Goal: Find specific page/section: Find specific page/section

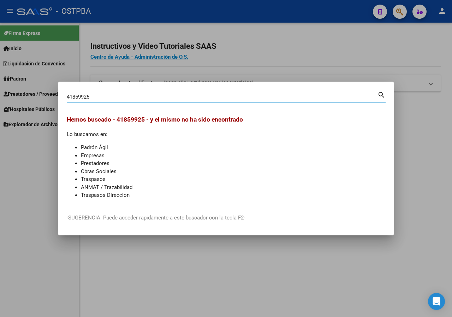
click at [133, 97] on input "41859925" at bounding box center [222, 97] width 311 height 6
paste input "947661419"
click at [103, 96] on input "947661419" at bounding box center [222, 97] width 311 height 6
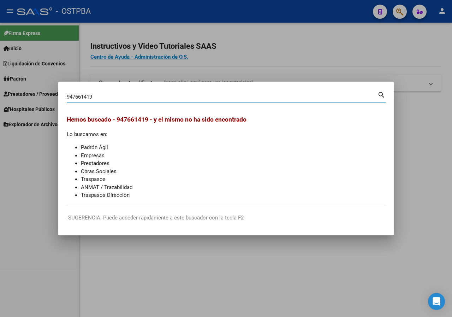
click at [100, 98] on input "947661419" at bounding box center [222, 97] width 311 height 6
paste input
type input "94761419"
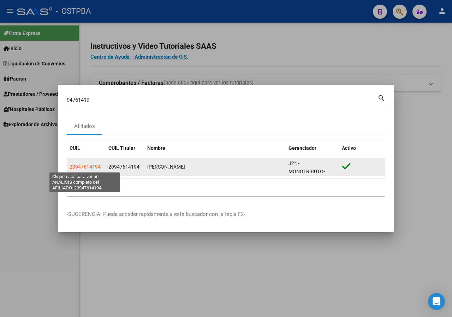
click at [84, 165] on span "20947614194" at bounding box center [85, 167] width 31 height 6
type textarea "20947614194"
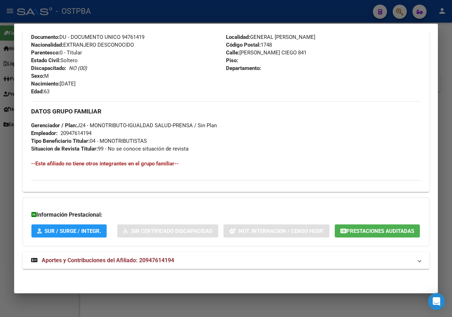
scroll to position [282, 0]
click at [0, 221] on div at bounding box center [226, 158] width 452 height 317
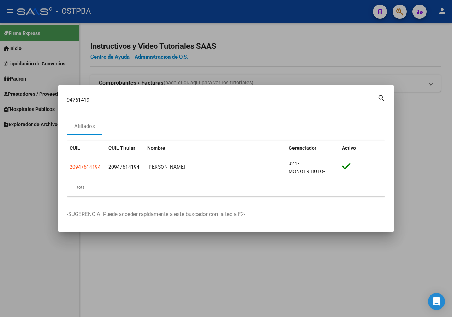
click at [96, 99] on input "94761419" at bounding box center [222, 100] width 311 height 6
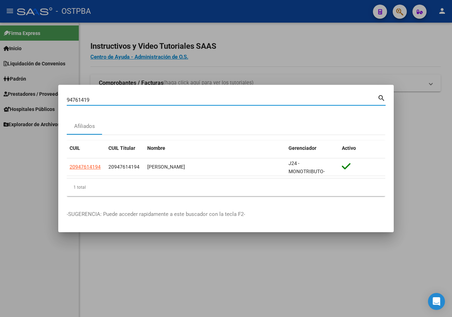
click at [96, 99] on input "94761419" at bounding box center [222, 100] width 311 height 6
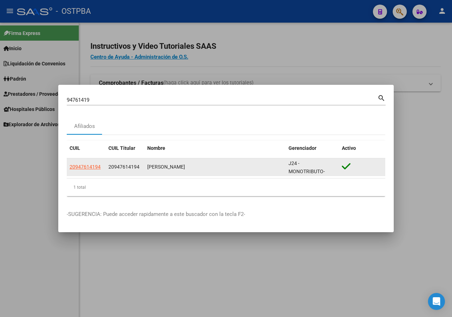
drag, startPoint x: 146, startPoint y: 166, endPoint x: 232, endPoint y: 165, distance: 86.2
click at [232, 165] on datatable-body-cell "[PERSON_NAME]" at bounding box center [214, 166] width 141 height 17
copy div "[PERSON_NAME]"
click at [97, 167] on span "20947614194" at bounding box center [85, 167] width 31 height 6
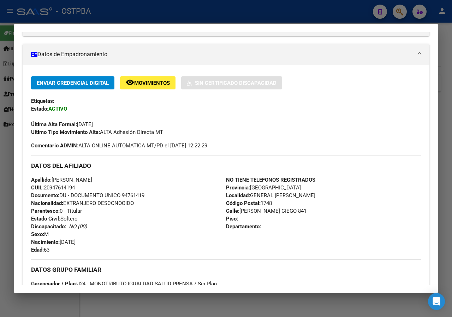
scroll to position [0, 0]
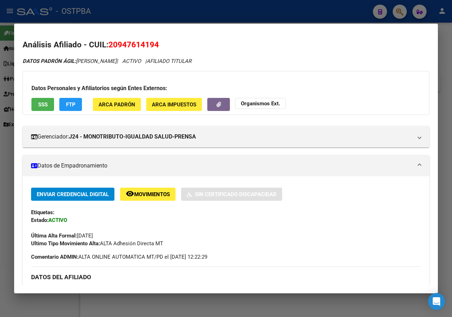
drag, startPoint x: 110, startPoint y: 46, endPoint x: 166, endPoint y: 46, distance: 55.4
click at [166, 46] on h2 "Análisis Afiliado - CUIL: 20947614194" at bounding box center [226, 45] width 407 height 12
copy span "20947614194"
click at [127, 44] on span "20947614194" at bounding box center [133, 44] width 50 height 9
drag, startPoint x: 112, startPoint y: 44, endPoint x: 163, endPoint y: 44, distance: 50.5
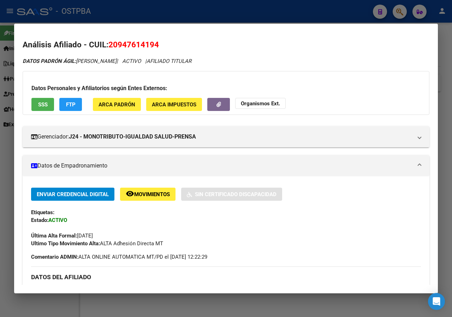
click at [163, 44] on h2 "Análisis Afiliado - CUIL: 20947614194" at bounding box center [226, 45] width 407 height 12
click at [104, 44] on h2 "Análisis Afiliado - CUIL: 20947614194" at bounding box center [226, 45] width 407 height 12
drag, startPoint x: 109, startPoint y: 44, endPoint x: 194, endPoint y: 42, distance: 84.8
click at [194, 42] on h2 "Análisis Afiliado - CUIL: 20947614194" at bounding box center [226, 45] width 407 height 12
copy span "20947614194"
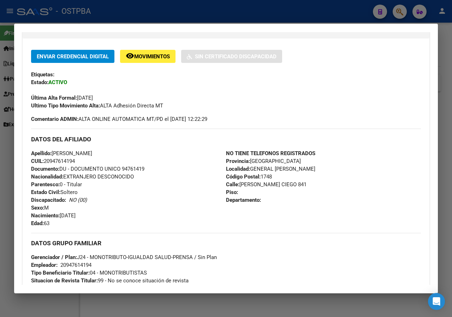
scroll to position [141, 0]
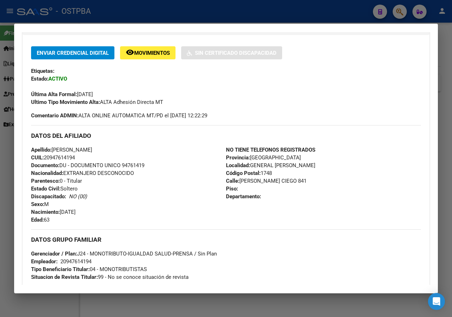
click at [191, 308] on div at bounding box center [226, 158] width 452 height 317
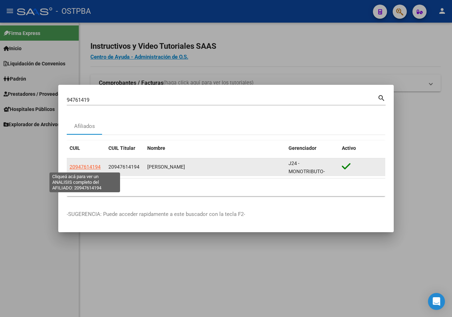
click at [96, 166] on span "20947614194" at bounding box center [85, 167] width 31 height 6
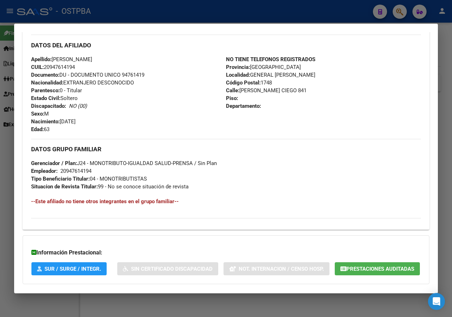
scroll to position [288, 0]
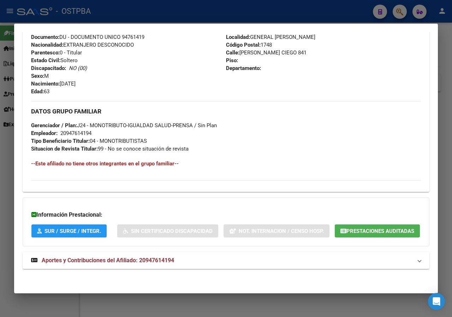
drag, startPoint x: 0, startPoint y: 149, endPoint x: 22, endPoint y: 124, distance: 33.3
click at [1, 149] on div at bounding box center [226, 158] width 452 height 317
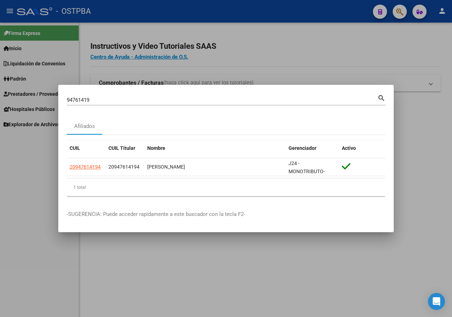
click at [95, 96] on div "94761419 Buscar (apellido, dni, [PERSON_NAME], [PERSON_NAME], cuit, obra social)" at bounding box center [222, 100] width 311 height 11
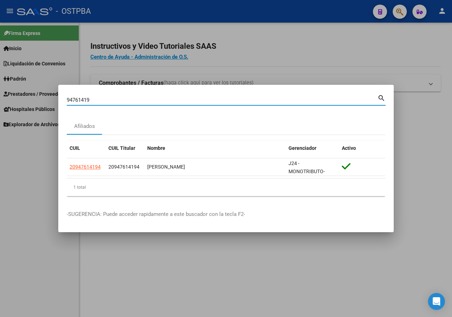
click at [97, 101] on input "94761419" at bounding box center [222, 100] width 311 height 6
paste input "27600536"
drag, startPoint x: 119, startPoint y: 97, endPoint x: 20, endPoint y: 103, distance: 99.0
click at [20, 103] on div "9476141927600536 Buscar (apellido, dni, cuil, nro traspaso, cuit, obra social) …" at bounding box center [226, 158] width 452 height 317
paste input
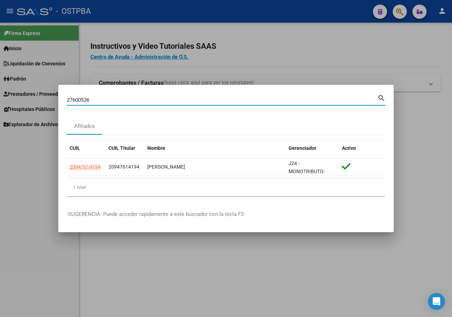
type input "27600536"
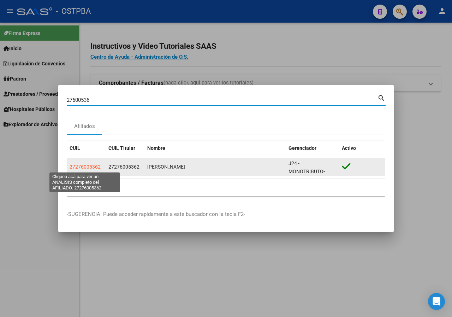
click at [91, 168] on span "27276005362" at bounding box center [85, 167] width 31 height 6
type textarea "27276005362"
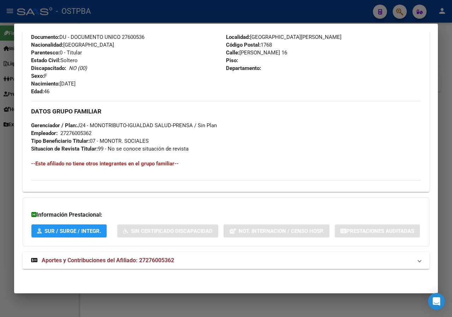
click at [439, 153] on div at bounding box center [226, 158] width 452 height 317
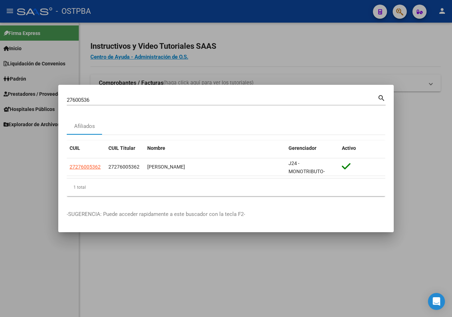
click at [186, 55] on div at bounding box center [226, 158] width 452 height 317
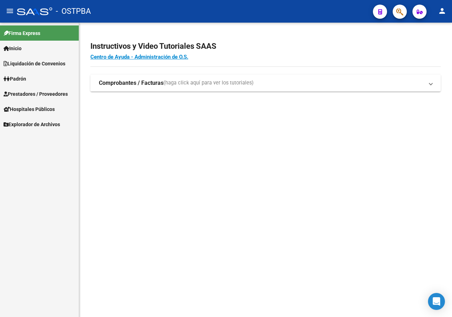
click at [403, 11] on icon "button" at bounding box center [399, 12] width 7 height 8
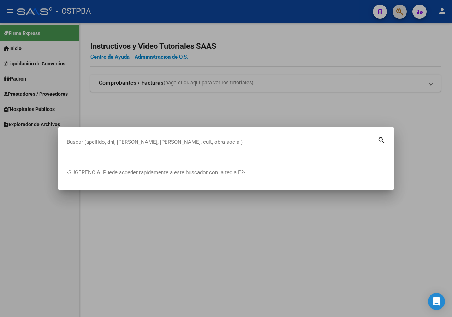
paste input "38086727"
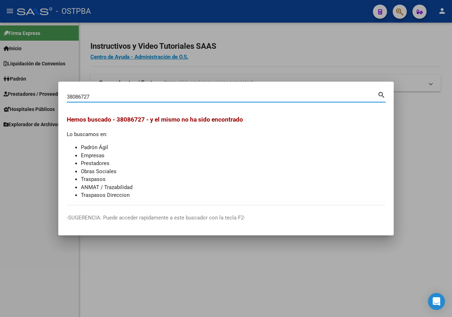
click at [112, 96] on input "38086727" at bounding box center [222, 97] width 311 height 6
click at [121, 99] on input "38086727" at bounding box center [222, 97] width 311 height 6
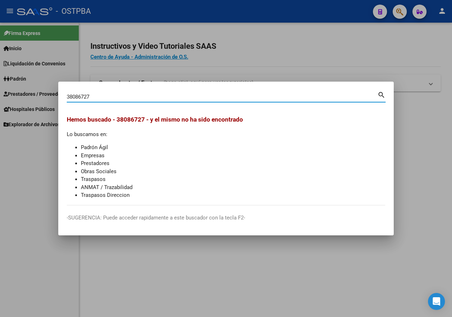
click at [131, 100] on input "38086727" at bounding box center [222, 97] width 311 height 6
paste input "9"
type input "38089727"
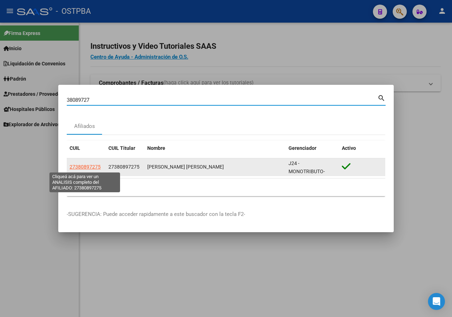
click at [96, 167] on span "27380897275" at bounding box center [85, 167] width 31 height 6
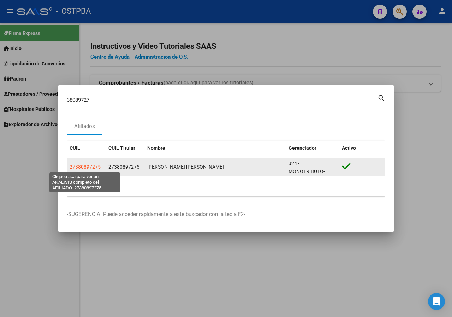
type textarea "27380897275"
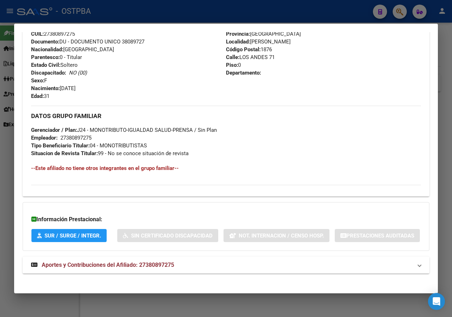
scroll to position [252, 0]
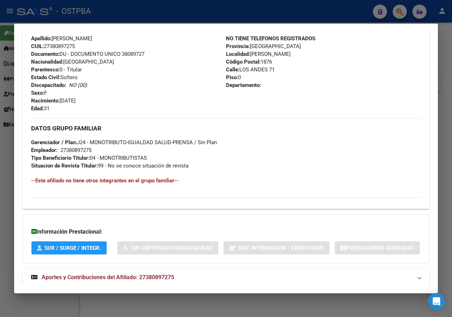
click at [0, 153] on div at bounding box center [226, 158] width 452 height 317
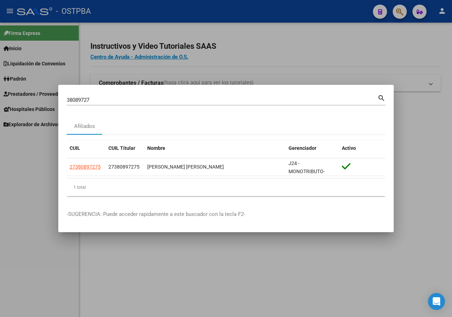
click at [105, 95] on div "38089727 Buscar (apellido, dni, [PERSON_NAME], [PERSON_NAME], cuit, obra social)" at bounding box center [222, 100] width 311 height 11
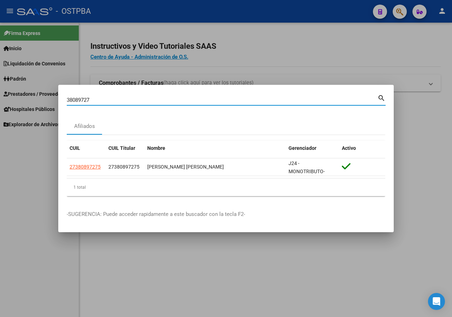
click at [104, 100] on input "38089727" at bounding box center [222, 100] width 311 height 6
paste input "41859925"
type input "41859925"
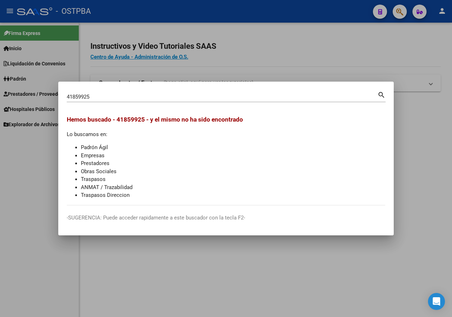
drag, startPoint x: 171, startPoint y: 292, endPoint x: 452, endPoint y: 285, distance: 280.8
click at [173, 291] on div at bounding box center [226, 158] width 452 height 317
